Goal: Task Accomplishment & Management: Manage account settings

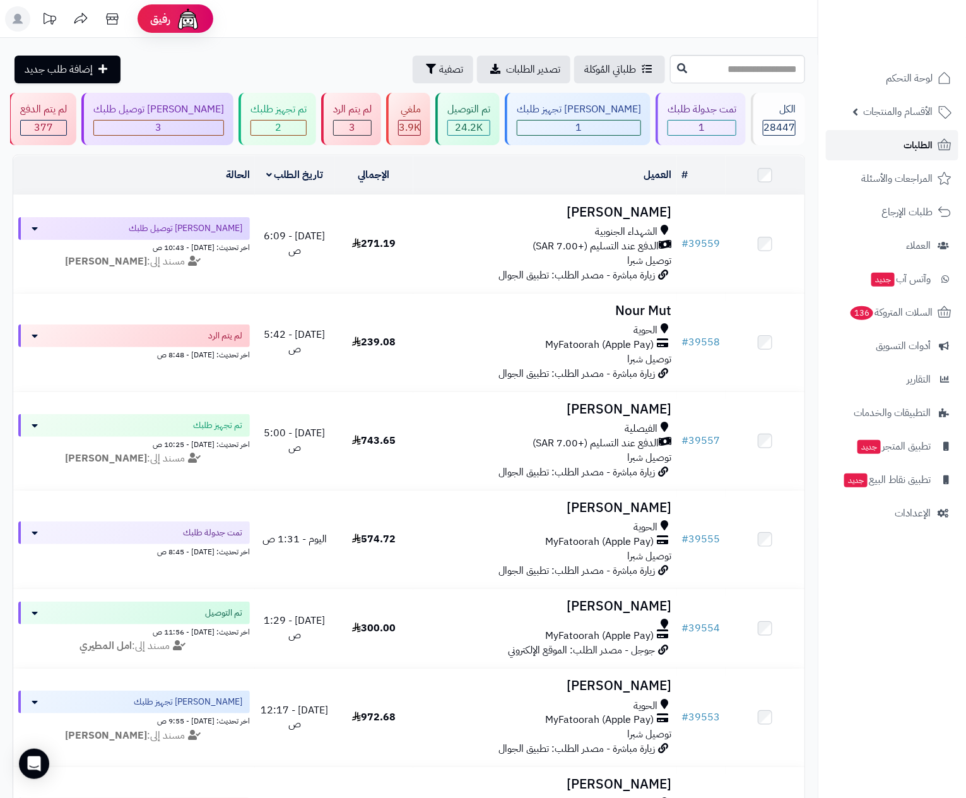
click at [909, 140] on span "الطلبات" at bounding box center [918, 145] width 29 height 18
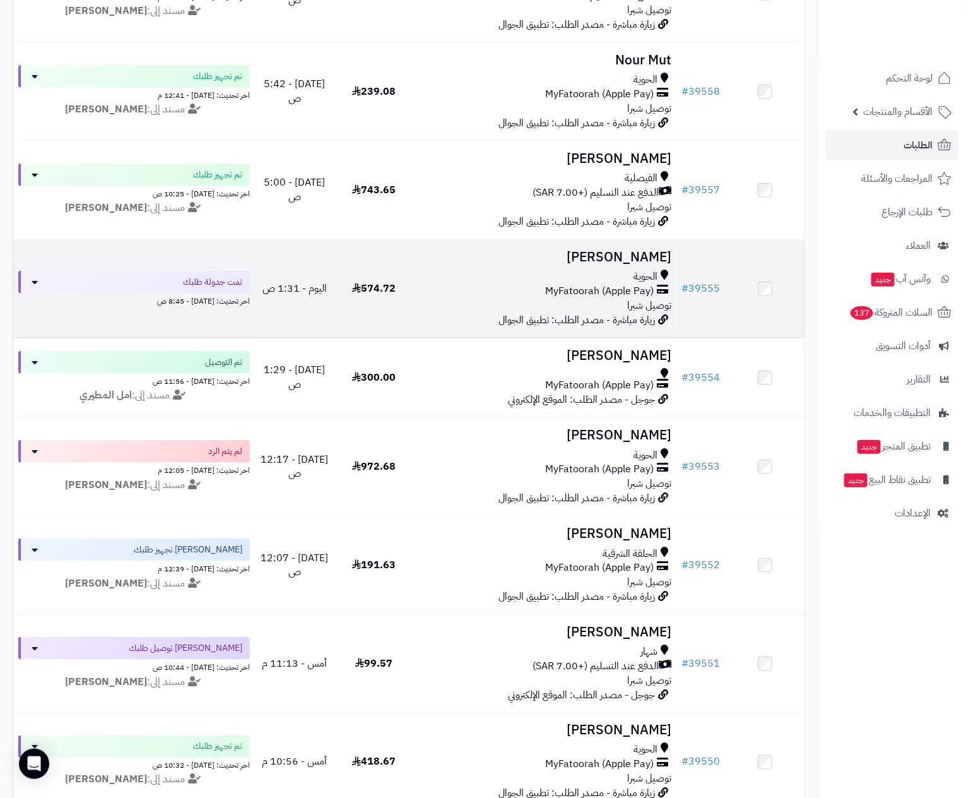
scroll to position [284, 0]
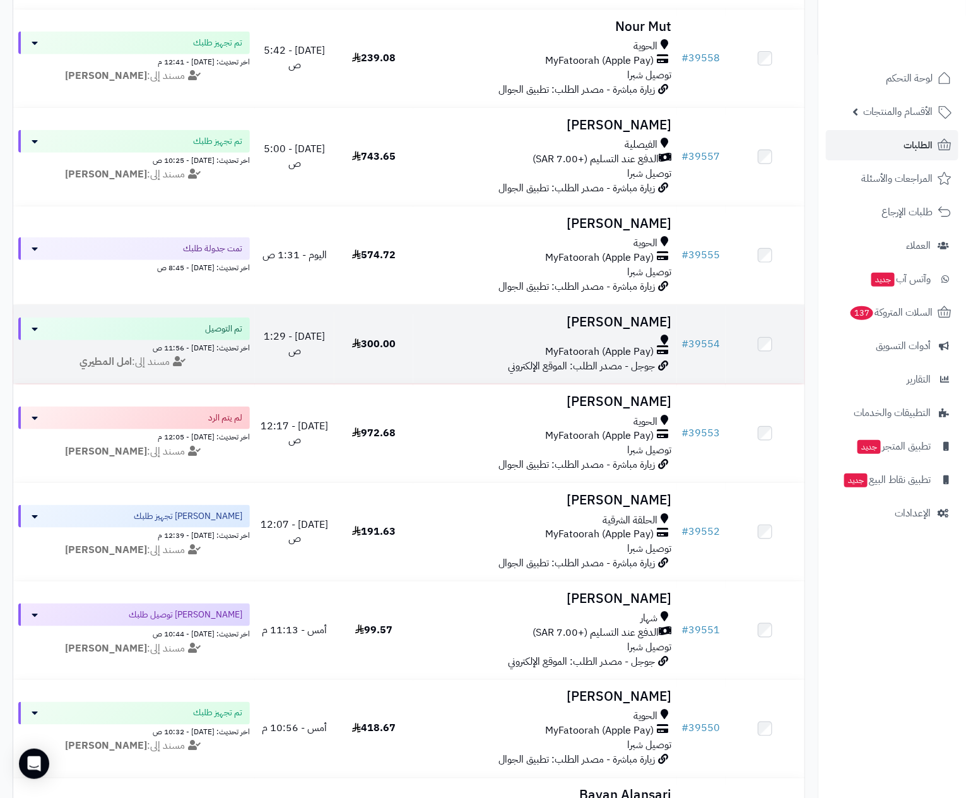
click at [543, 331] on td "راكان العتيبي MyFatoorah (Apple Pay) جوجل - مصدر الطلب: الموقع الإلكتروني" at bounding box center [545, 344] width 264 height 79
click at [555, 347] on span "MyFatoorah (Apple Pay)" at bounding box center [600, 352] width 109 height 15
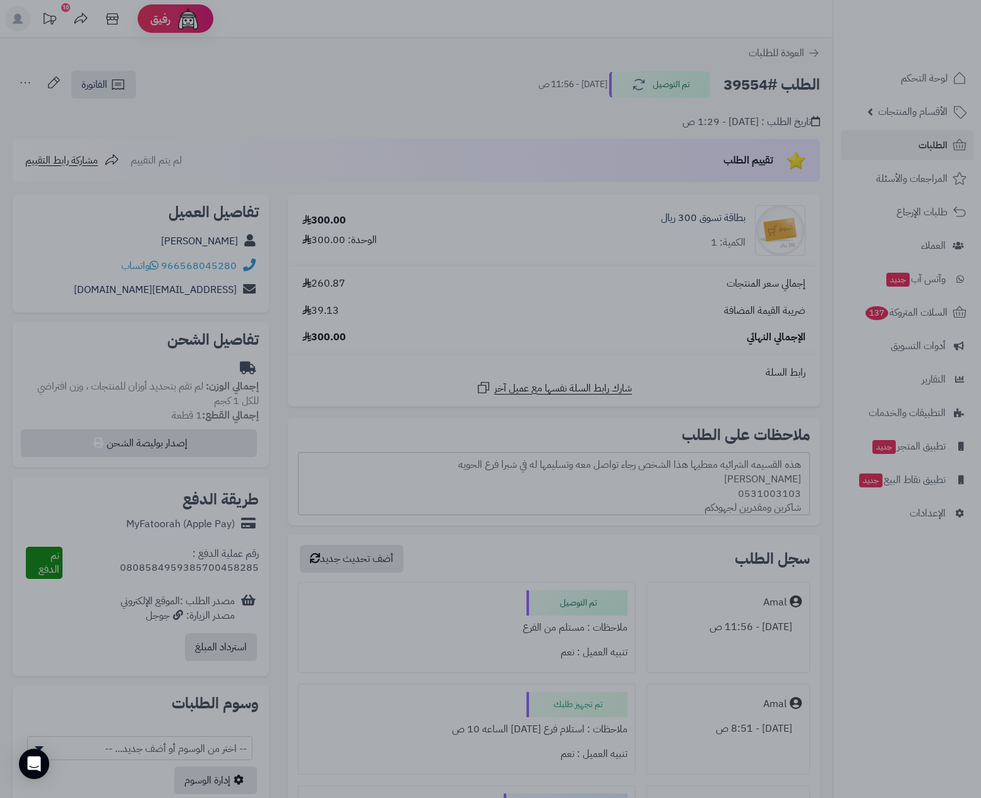
click at [472, 612] on div at bounding box center [490, 399] width 981 height 798
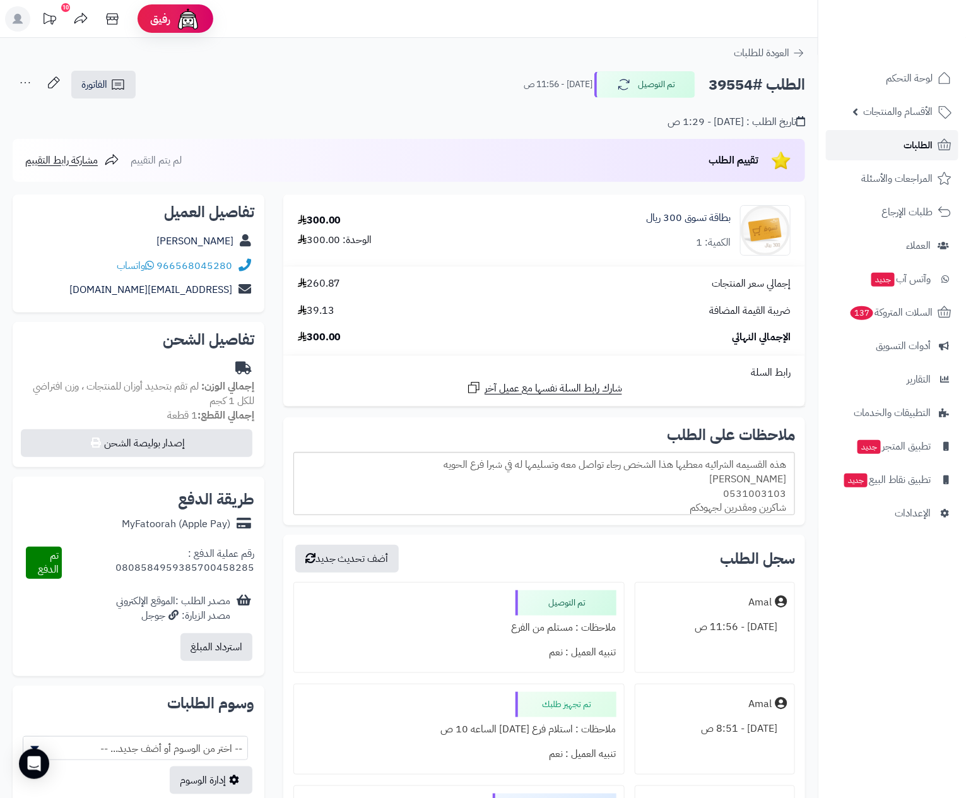
click at [913, 142] on span "الطلبات" at bounding box center [918, 145] width 29 height 18
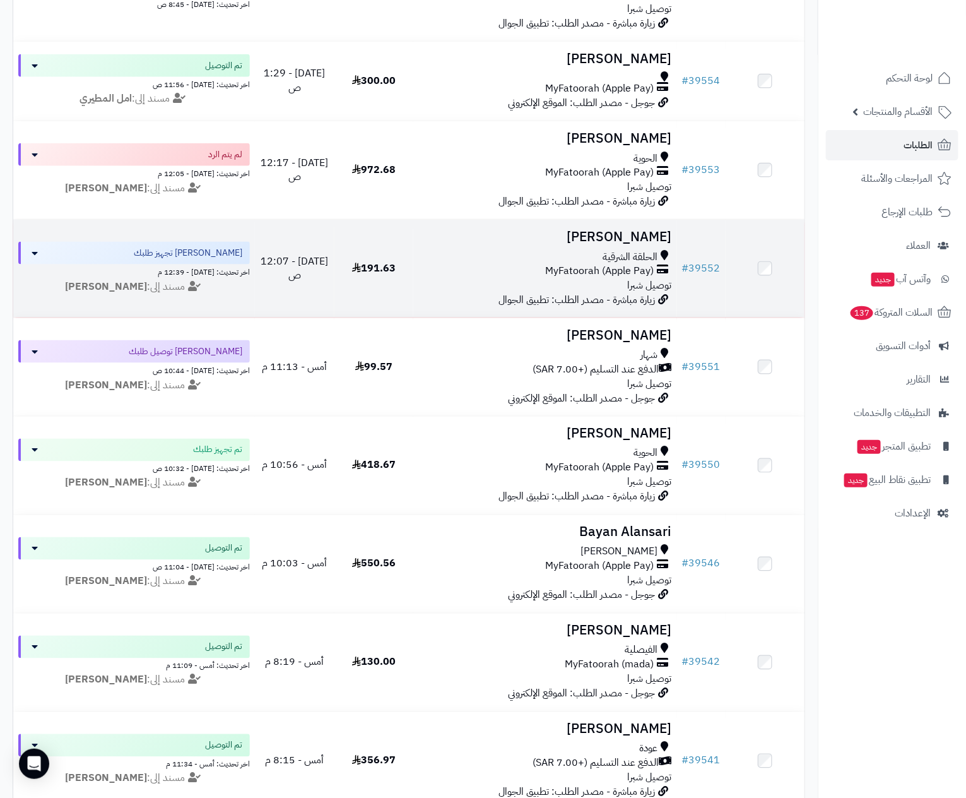
scroll to position [568, 0]
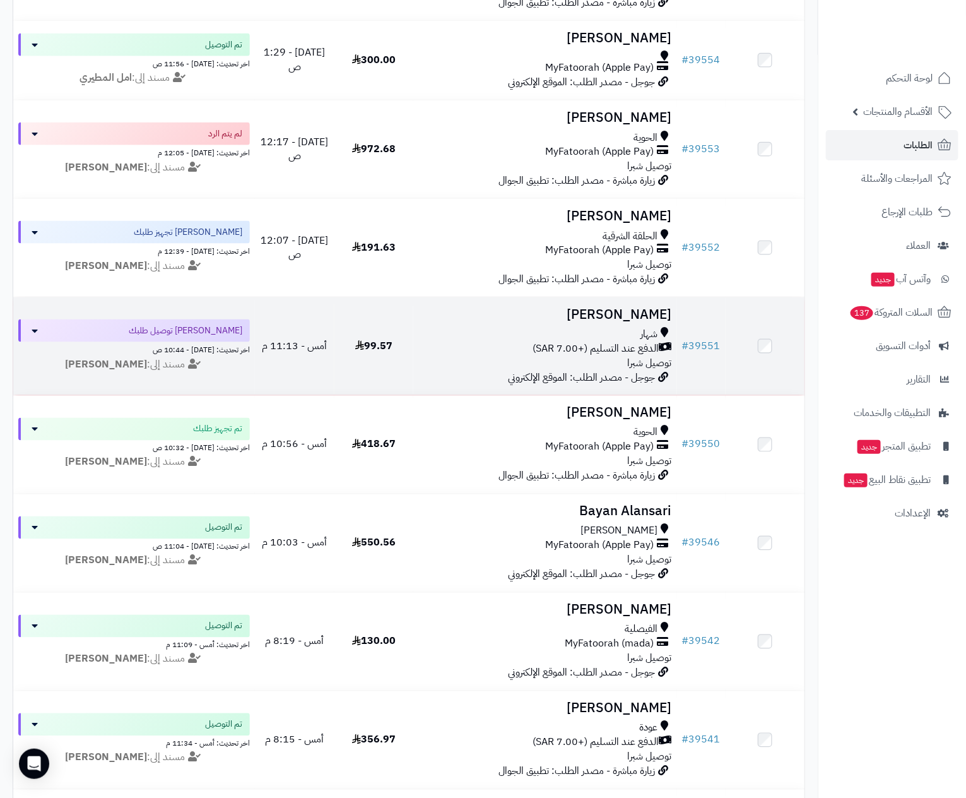
click at [576, 349] on span "الدفع عند التسليم (+7.00 SAR)" at bounding box center [596, 348] width 126 height 15
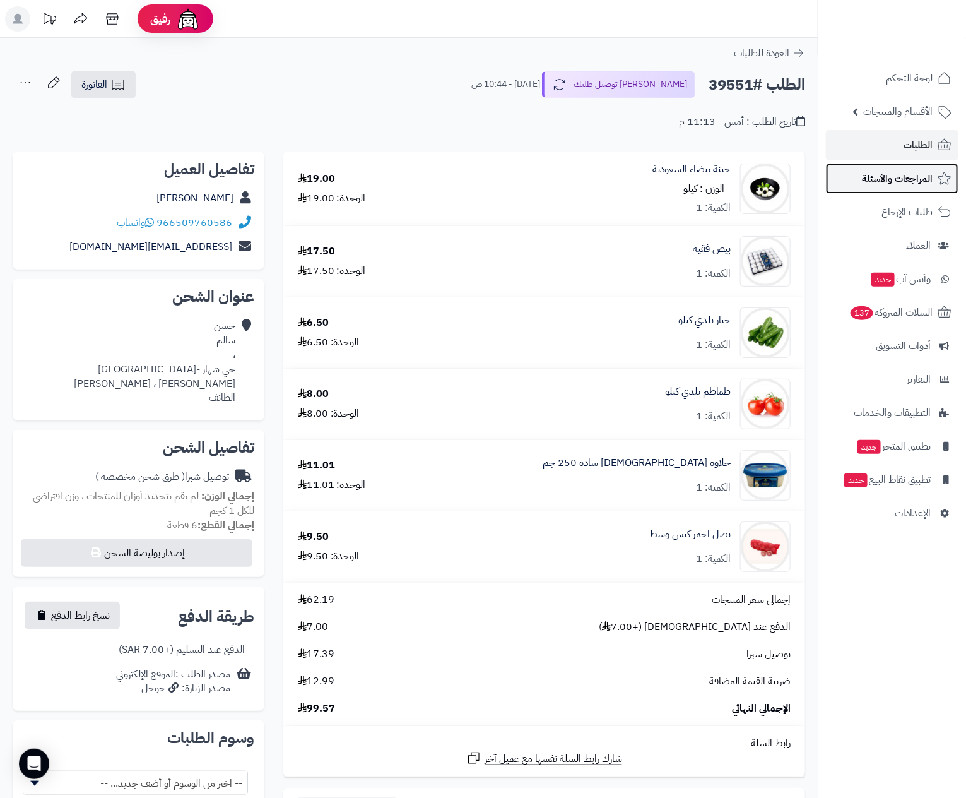
click at [898, 187] on link "المراجعات والأسئلة" at bounding box center [892, 178] width 133 height 30
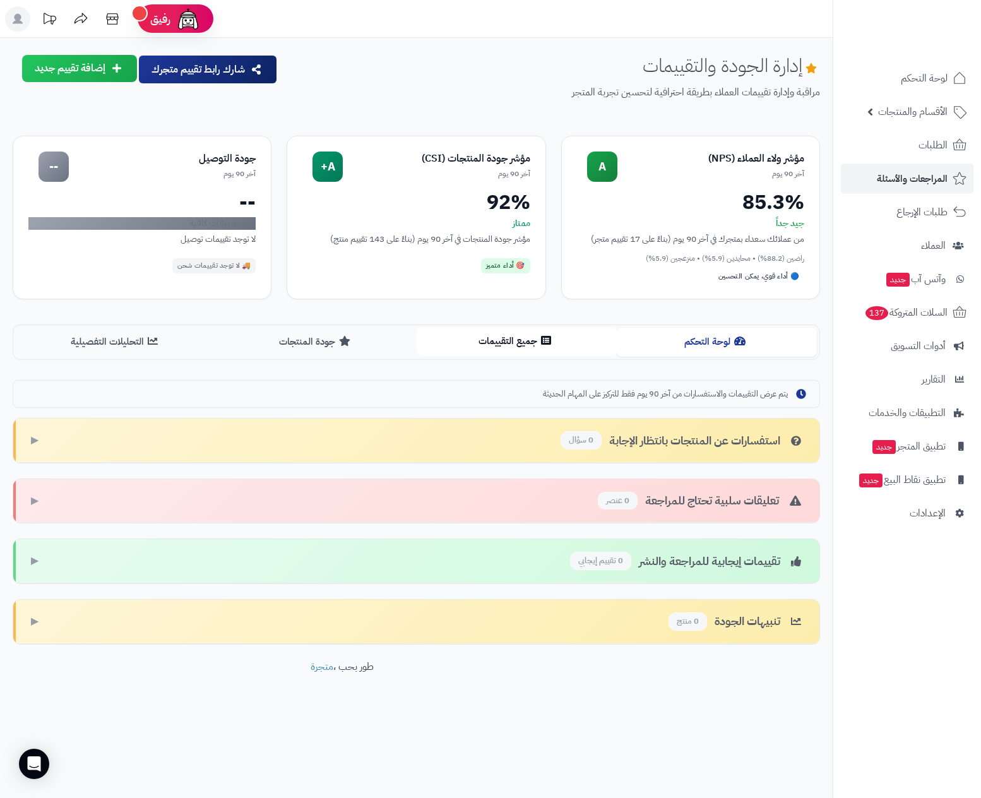
click at [499, 347] on button "جميع التقييمات" at bounding box center [517, 341] width 200 height 28
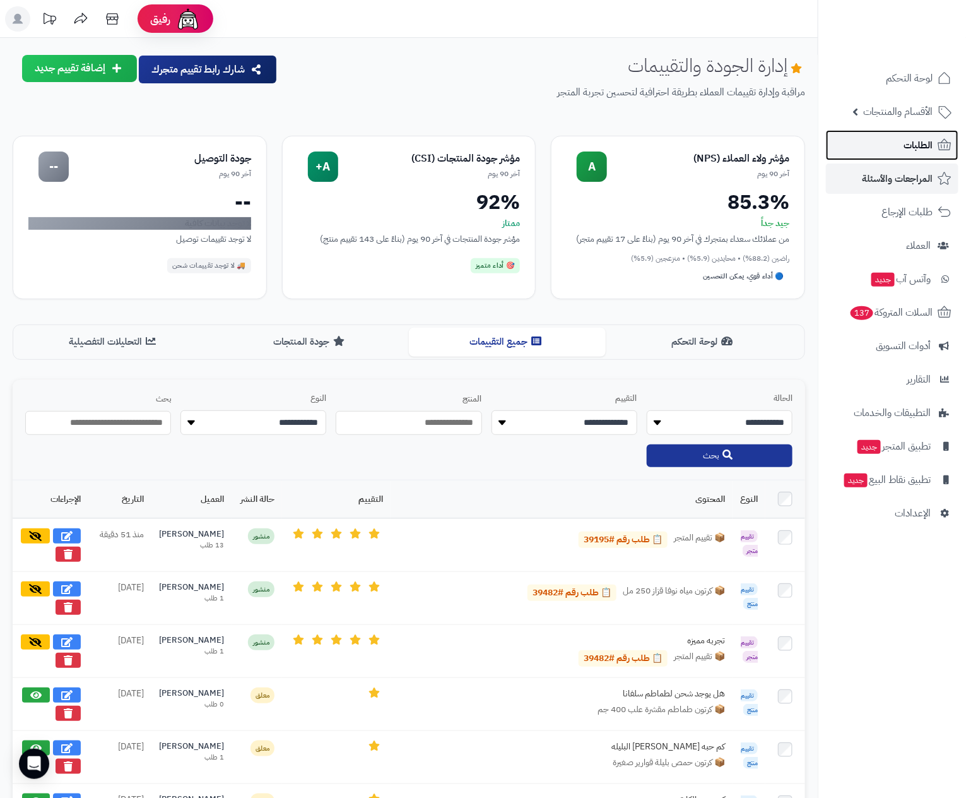
click at [918, 146] on span "الطلبات" at bounding box center [918, 145] width 29 height 18
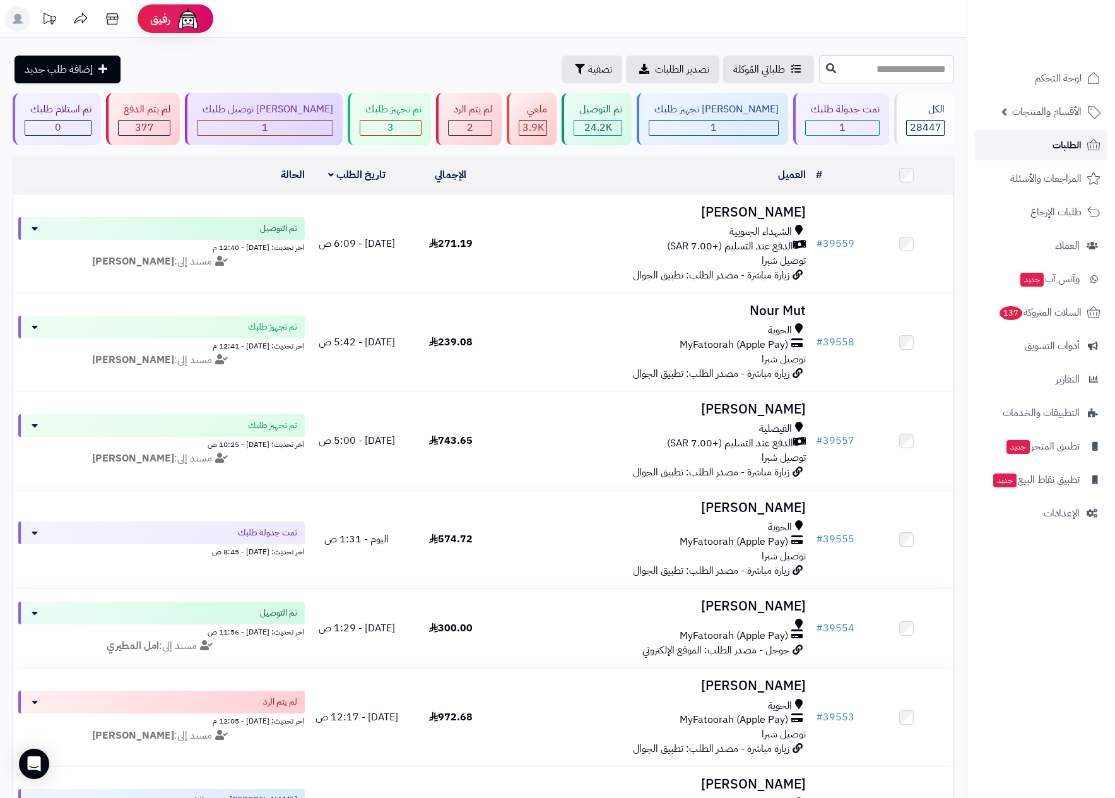
click at [966, 140] on link "الطلبات" at bounding box center [1041, 145] width 133 height 30
